Goal: Task Accomplishment & Management: Use online tool/utility

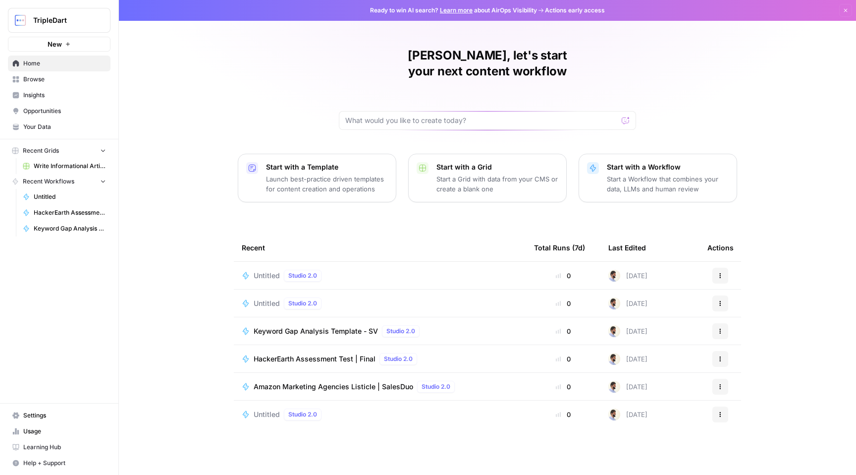
click at [259, 270] on span "Untitled" at bounding box center [267, 275] width 26 height 10
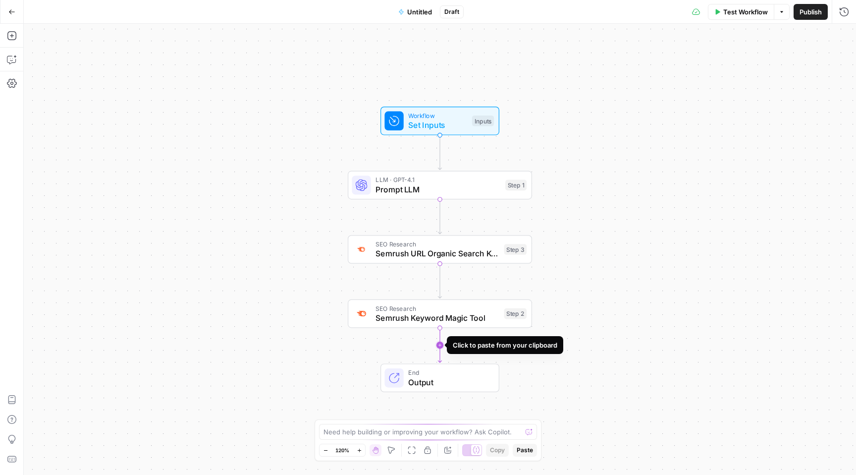
click at [438, 344] on icon "Edge from step_2 to end" at bounding box center [439, 344] width 3 height 35
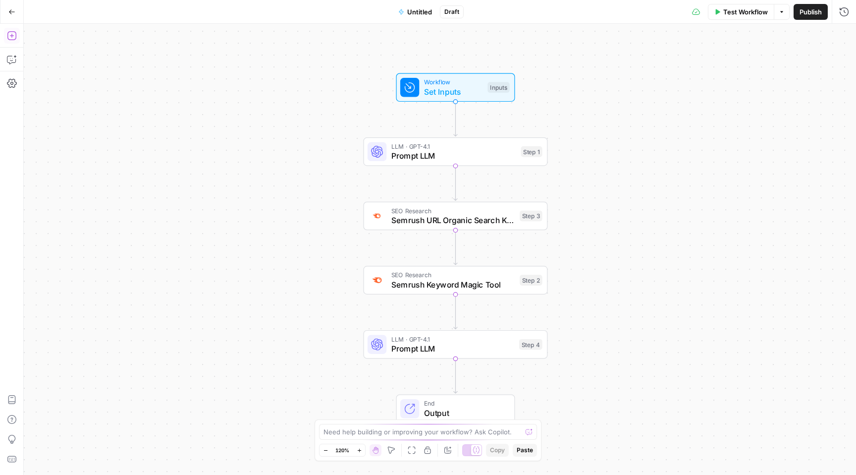
click at [11, 33] on icon "button" at bounding box center [12, 36] width 10 height 10
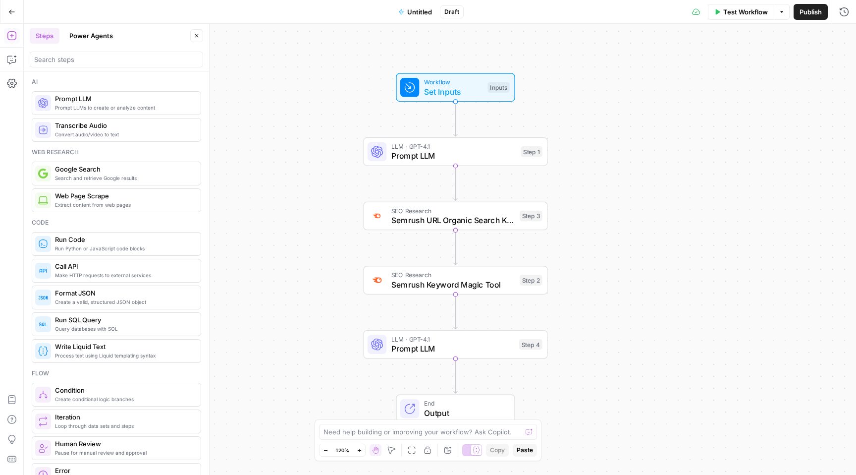
click at [102, 34] on button "Power Agents" at bounding box center [90, 36] width 55 height 16
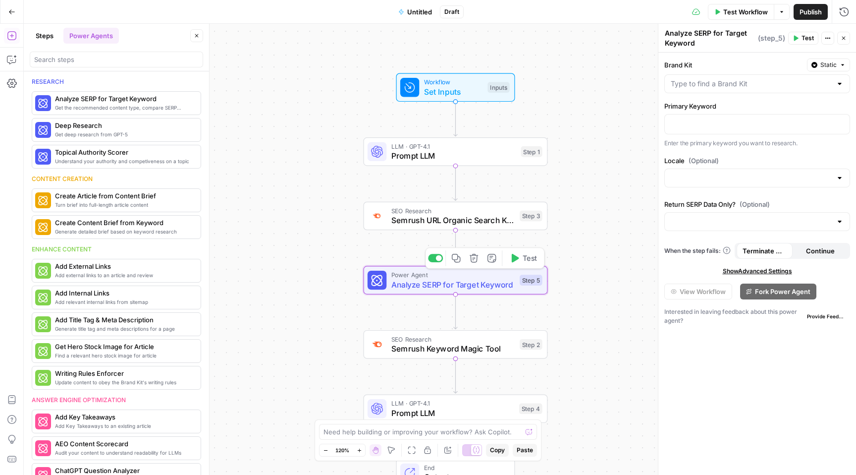
click at [426, 291] on div "Power Agent Analyze SERP for Target Keyword Step 5 Copy step Delete step Add No…" at bounding box center [456, 280] width 184 height 29
click at [424, 278] on span "Analyze SERP for Target Keyword" at bounding box center [453, 284] width 124 height 12
click at [749, 89] on div at bounding box center [757, 83] width 186 height 19
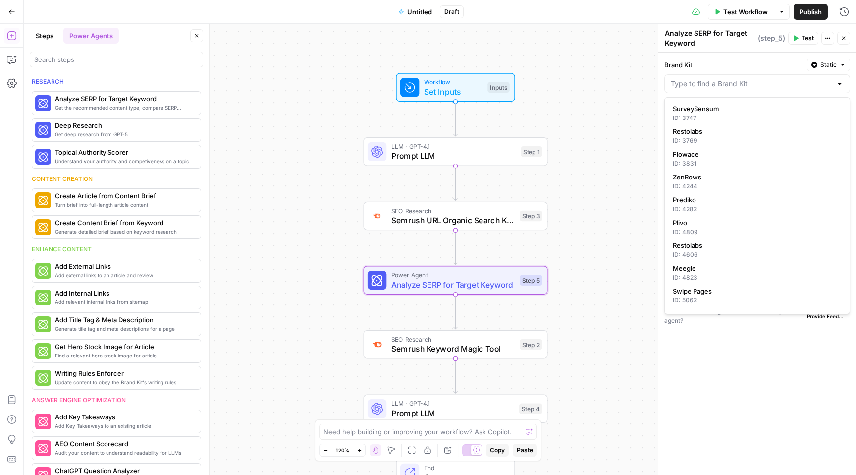
click at [724, 55] on div "Brand Kit Static Primary Keyword Enter the primary keyword you want to research…" at bounding box center [757, 264] width 198 height 422
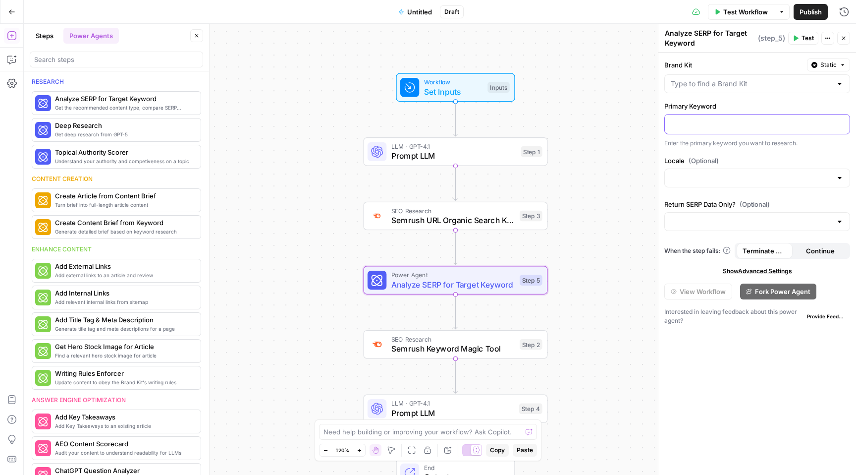
click at [716, 120] on p at bounding box center [757, 123] width 173 height 10
click at [11, 6] on button "Go Back" at bounding box center [12, 12] width 18 height 18
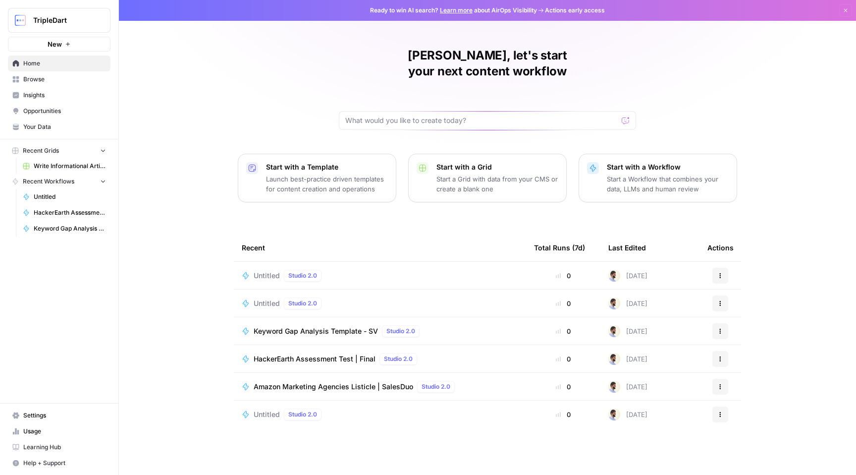
click at [69, 46] on icon "button" at bounding box center [68, 44] width 6 height 6
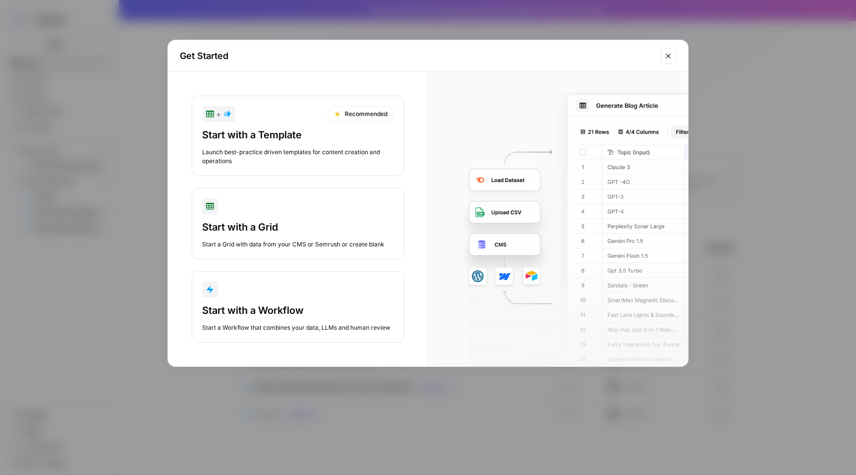
click at [285, 219] on button "Start with a Grid Start a Grid with data from your CMS or Semrush or create bla…" at bounding box center [298, 223] width 213 height 71
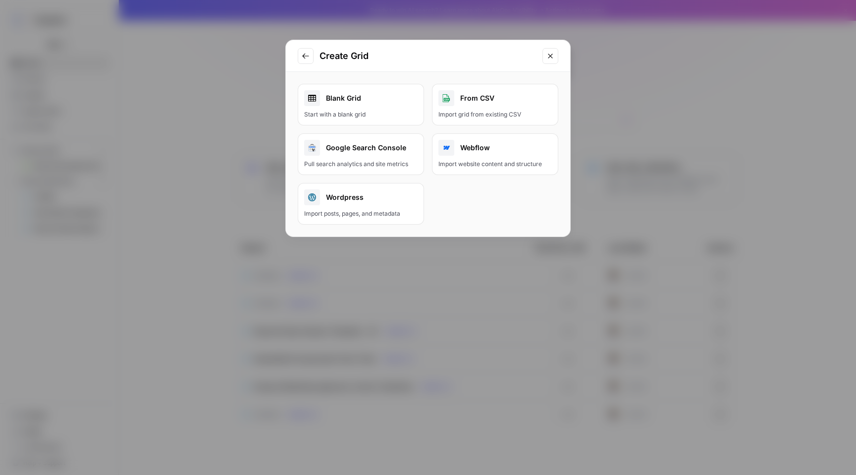
click at [384, 108] on link "Blank Grid Start with a blank grid" at bounding box center [361, 105] width 126 height 42
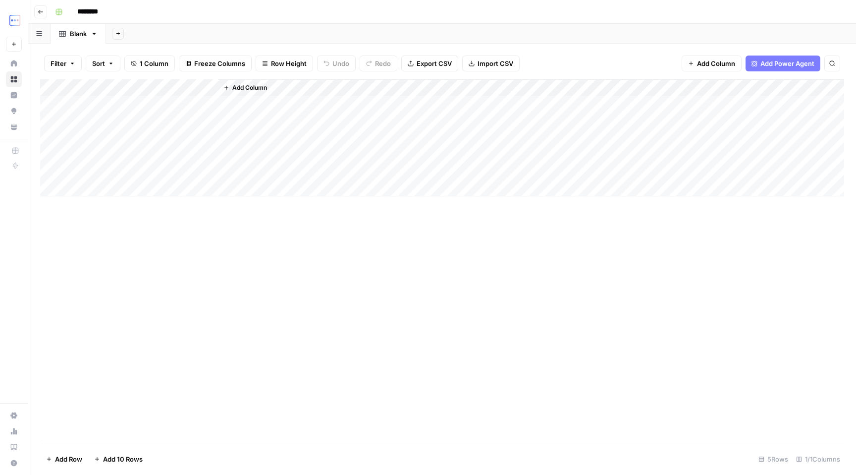
click at [148, 108] on div "Add Column" at bounding box center [442, 137] width 804 height 117
click at [248, 87] on span "Add Column" at bounding box center [249, 87] width 35 height 9
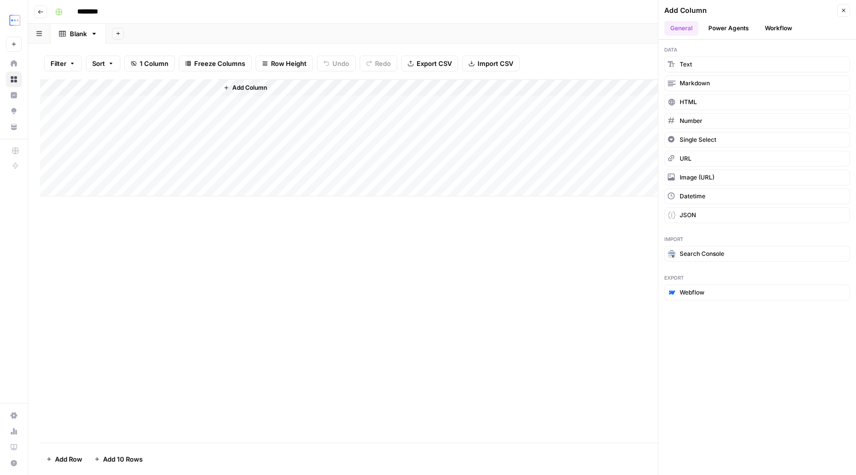
click at [738, 28] on button "Power Agents" at bounding box center [728, 28] width 53 height 15
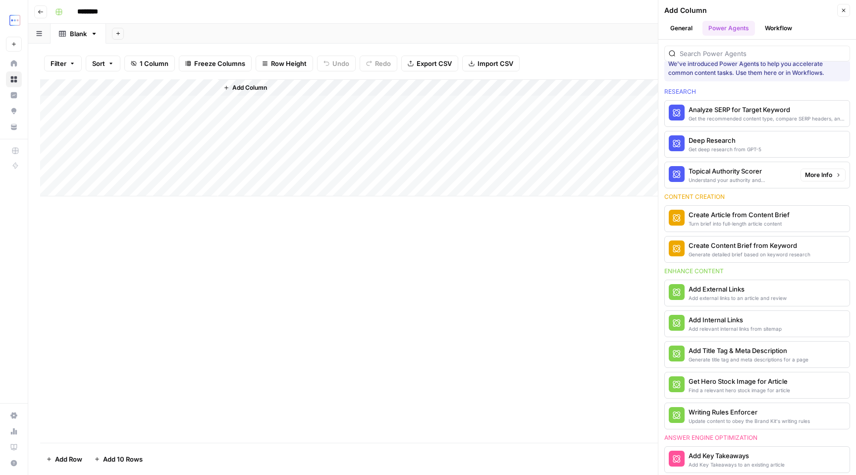
scroll to position [15, 0]
click at [749, 219] on div "Turn brief into full-length article content" at bounding box center [739, 222] width 101 height 8
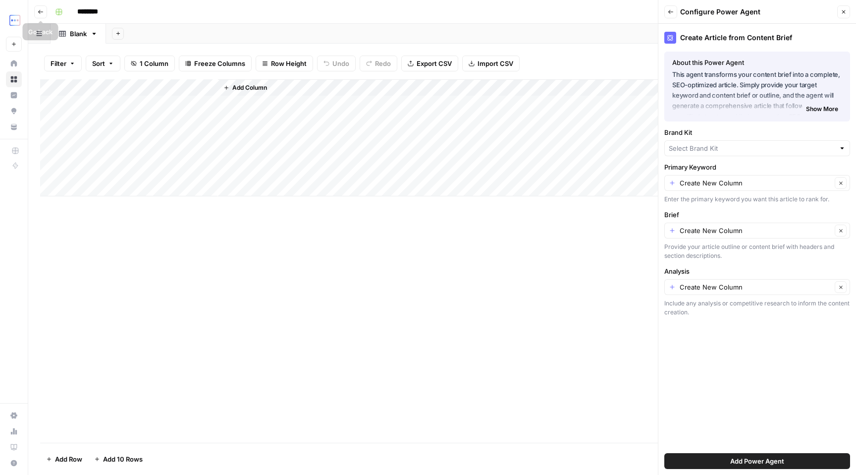
click at [39, 10] on icon "button" at bounding box center [41, 12] width 6 height 6
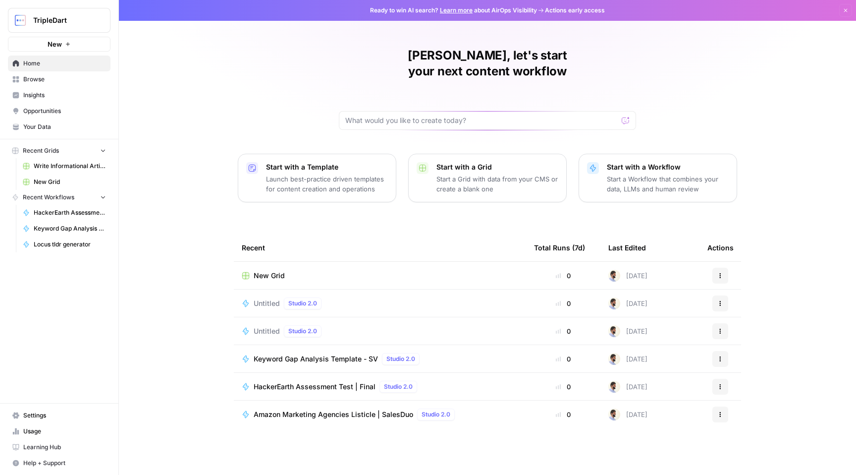
click at [270, 298] on span "Untitled" at bounding box center [267, 303] width 26 height 10
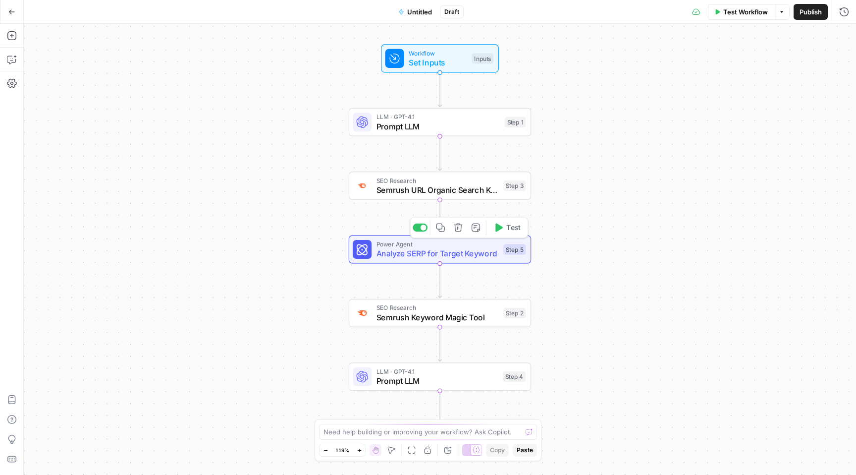
click at [450, 255] on span "Analyze SERP for Target Keyword" at bounding box center [437, 253] width 122 height 12
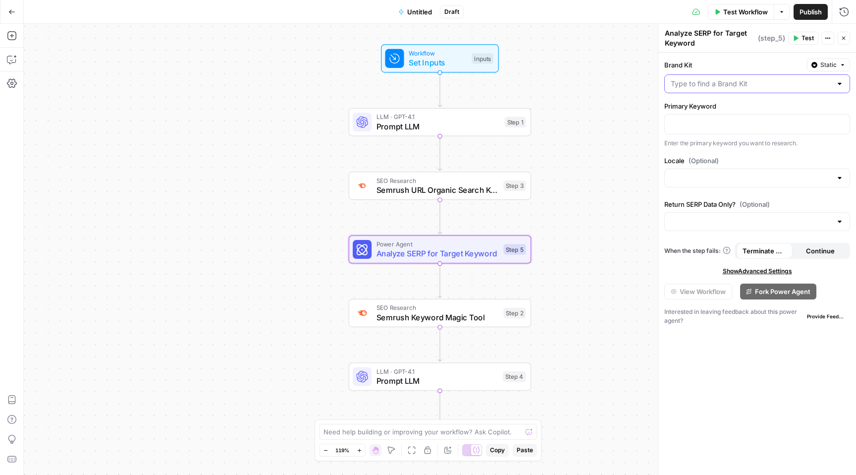
click at [718, 80] on input "Brand Kit" at bounding box center [751, 84] width 161 height 10
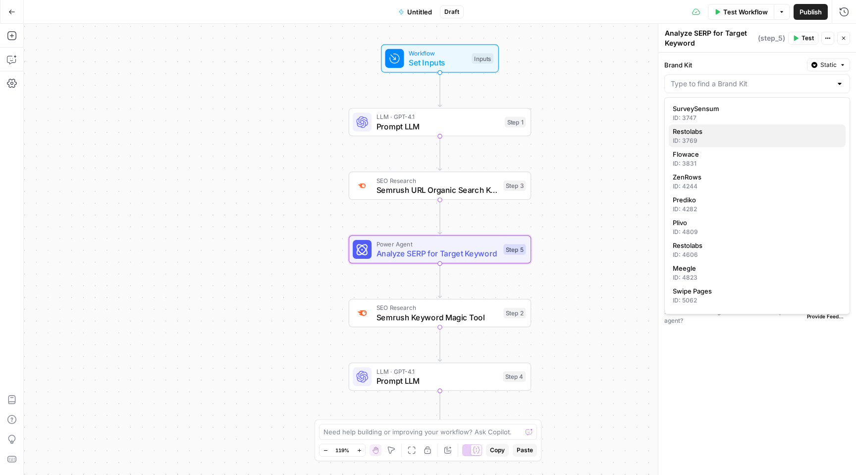
click at [707, 124] on button "Restolabs ID: 3769" at bounding box center [757, 135] width 177 height 23
type input "Restolabs"
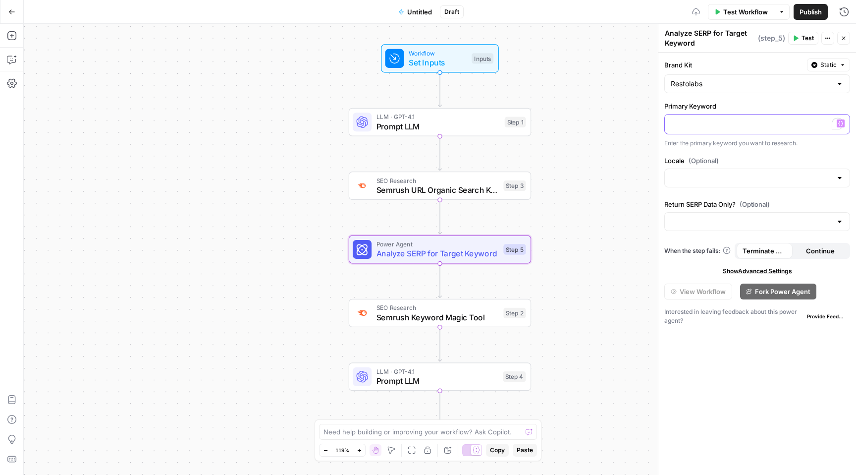
click at [709, 126] on p "To enrich screen reader interactions, please activate Accessibility in Grammarl…" at bounding box center [757, 123] width 173 height 10
click at [456, 318] on span "Semrush Keyword Magic Tool" at bounding box center [437, 317] width 122 height 12
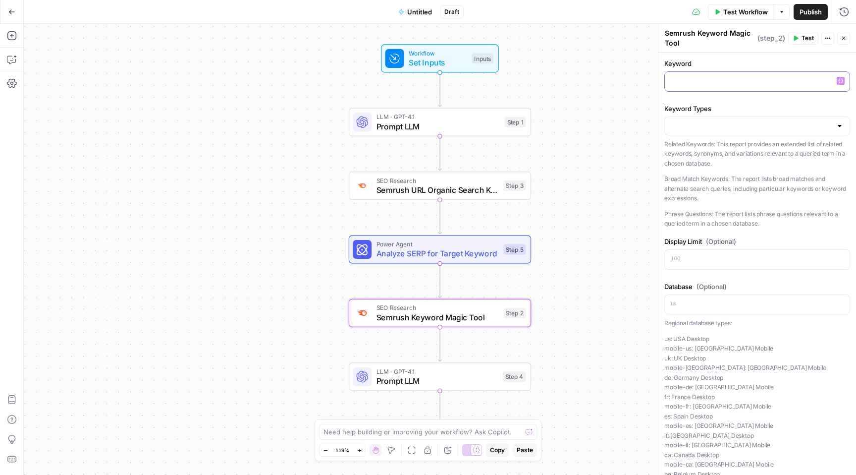
click at [710, 84] on p at bounding box center [757, 81] width 173 height 10
